Goal: Task Accomplishment & Management: Manage account settings

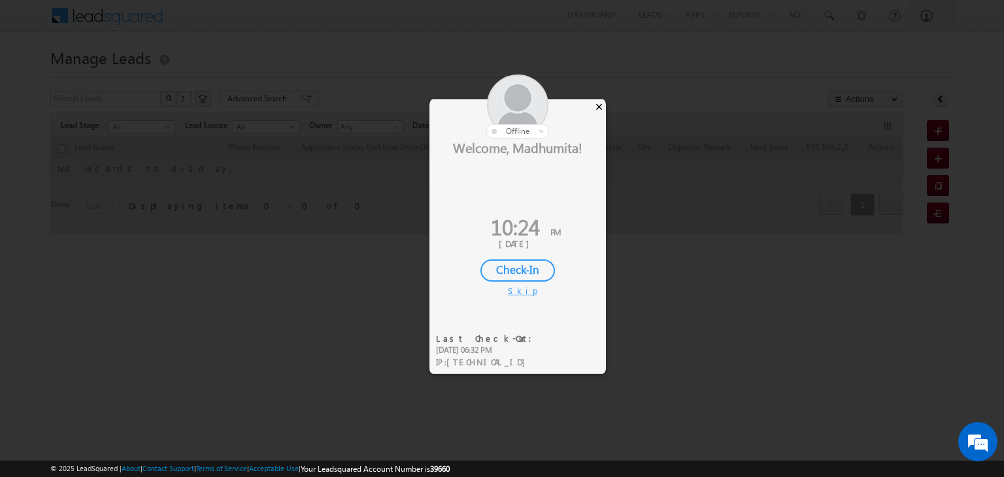
click at [598, 105] on div "×" at bounding box center [599, 106] width 14 height 14
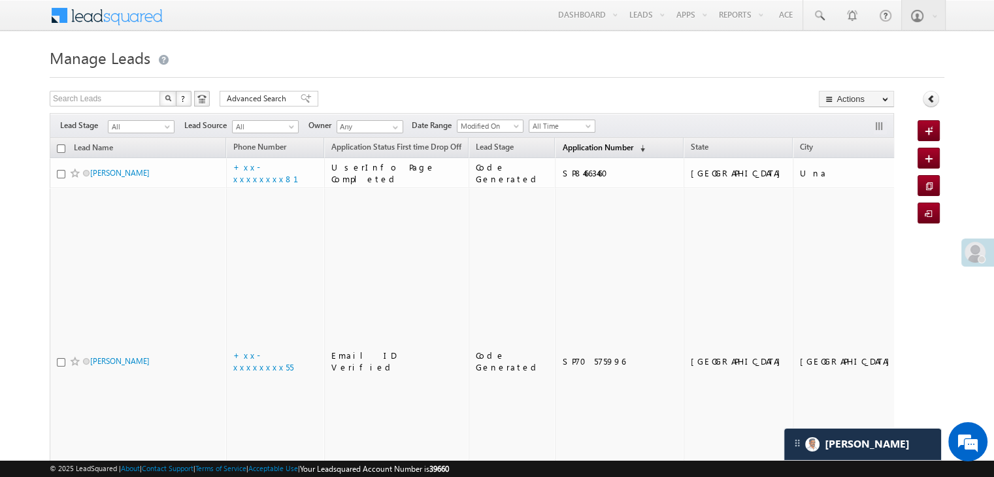
click at [562, 144] on span "Application Number" at bounding box center [597, 148] width 71 height 10
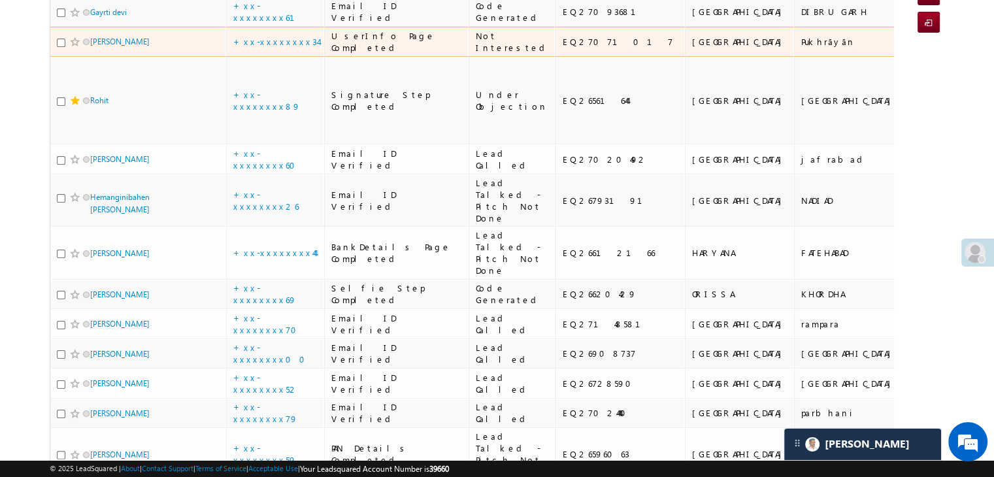
scroll to position [196, 0]
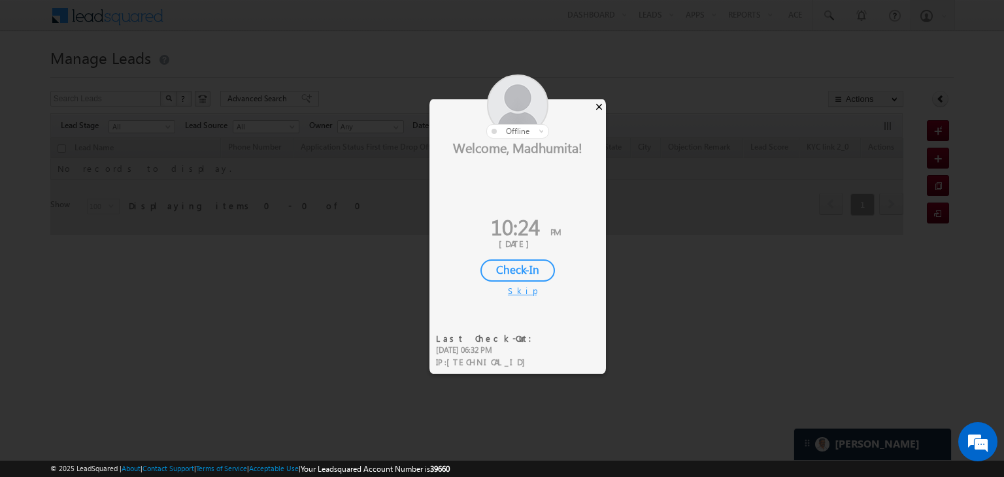
click at [600, 106] on div "×" at bounding box center [599, 106] width 14 height 14
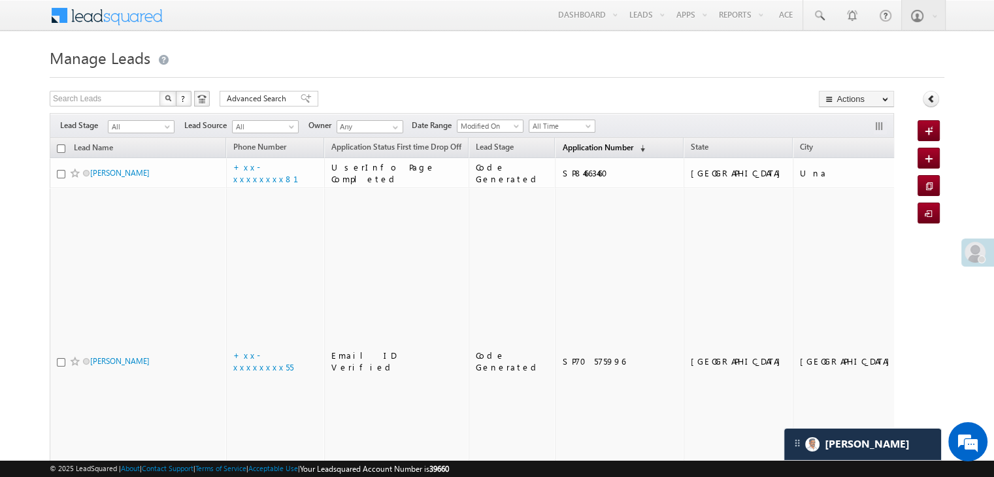
click at [579, 150] on span "Application Number" at bounding box center [597, 148] width 71 height 10
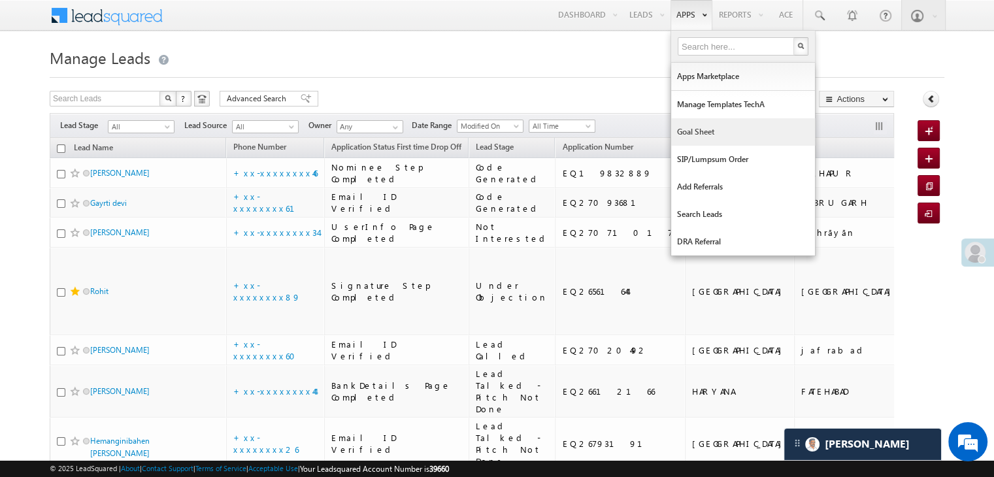
click at [690, 135] on link "Goal Sheet" at bounding box center [743, 131] width 144 height 27
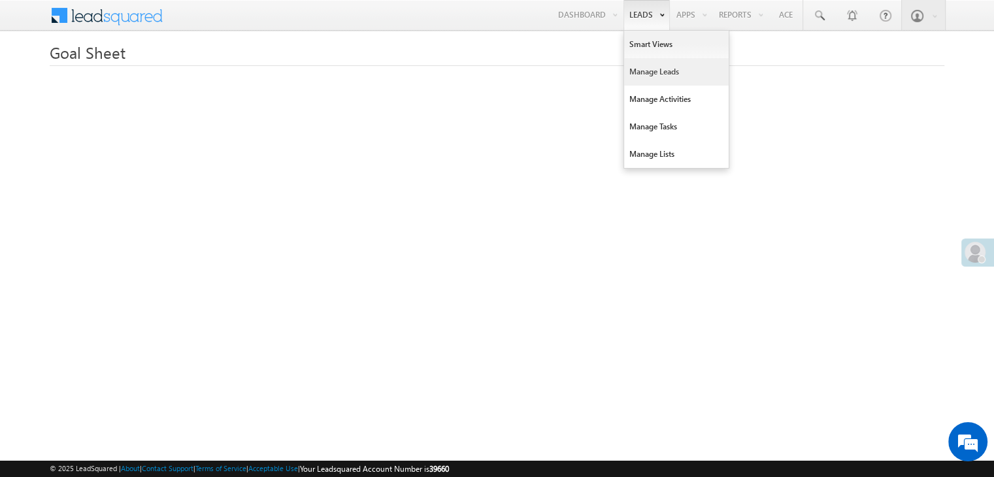
click at [638, 76] on link "Manage Leads" at bounding box center [676, 71] width 105 height 27
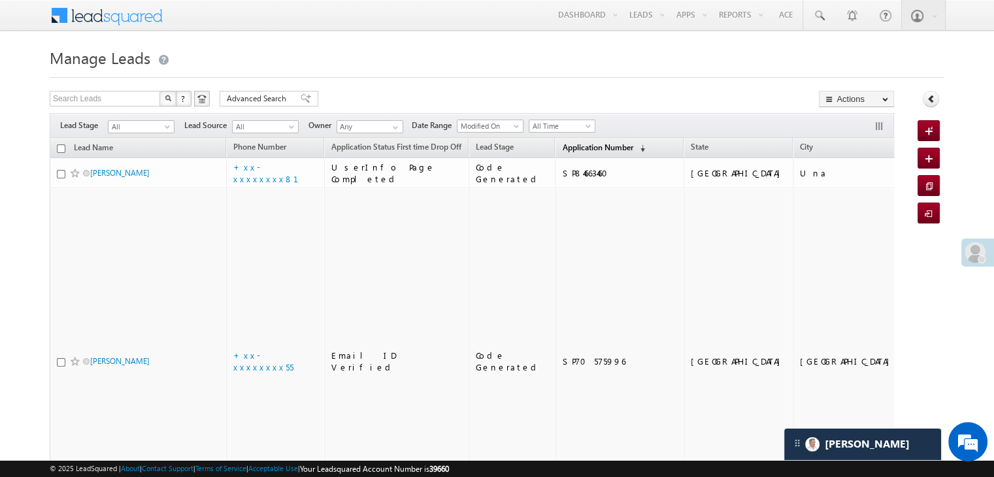
click at [573, 150] on span "Application Number" at bounding box center [597, 148] width 71 height 10
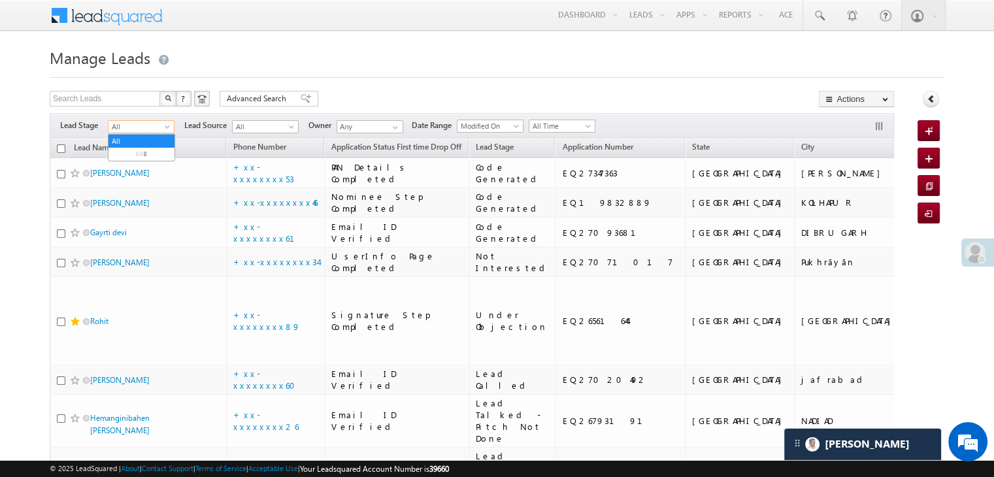
click at [165, 126] on span at bounding box center [168, 129] width 10 height 10
click at [133, 160] on link "Lead Generated" at bounding box center [142, 154] width 66 height 12
